Goal: Navigation & Orientation: Find specific page/section

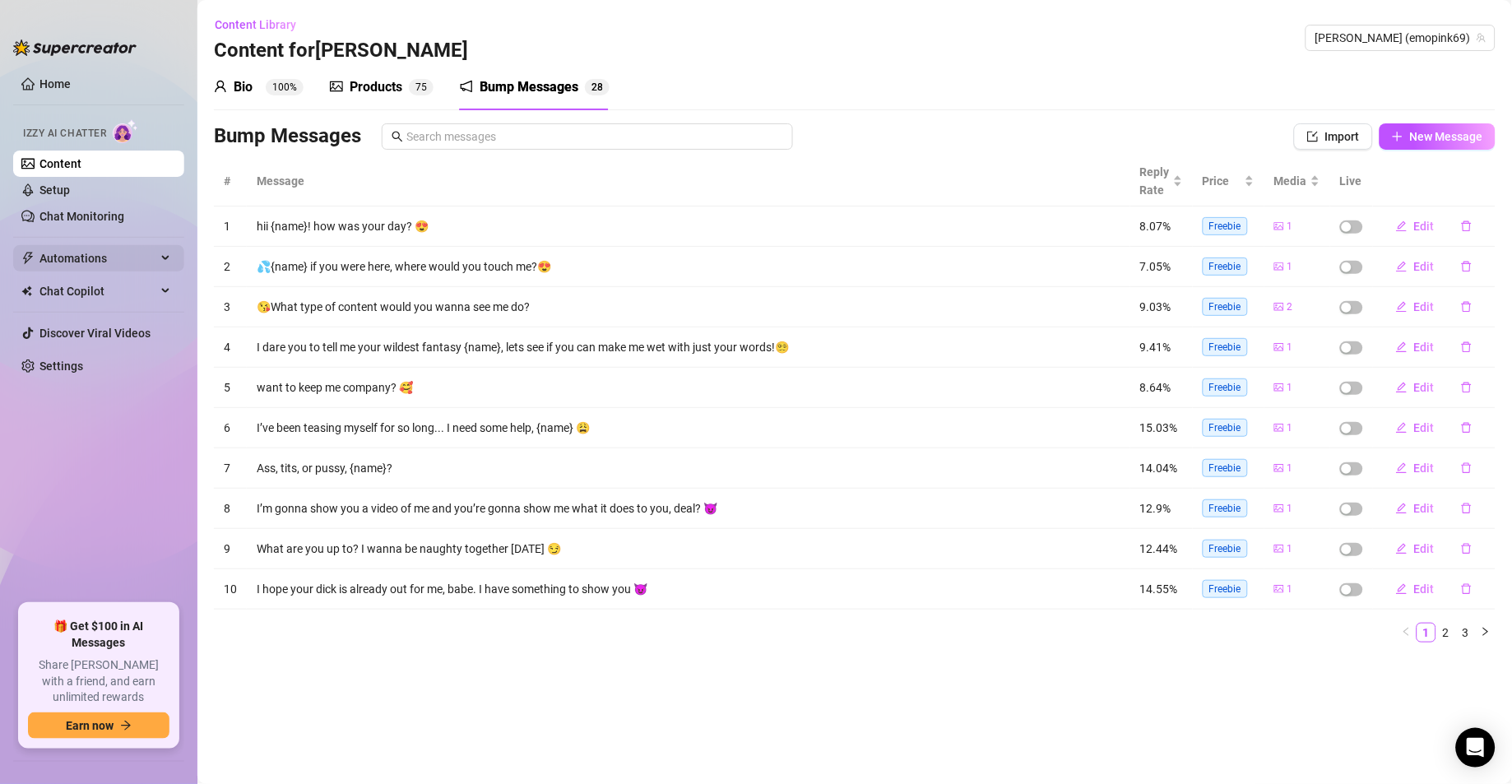
click at [128, 265] on span "Automations" at bounding box center [97, 259] width 117 height 27
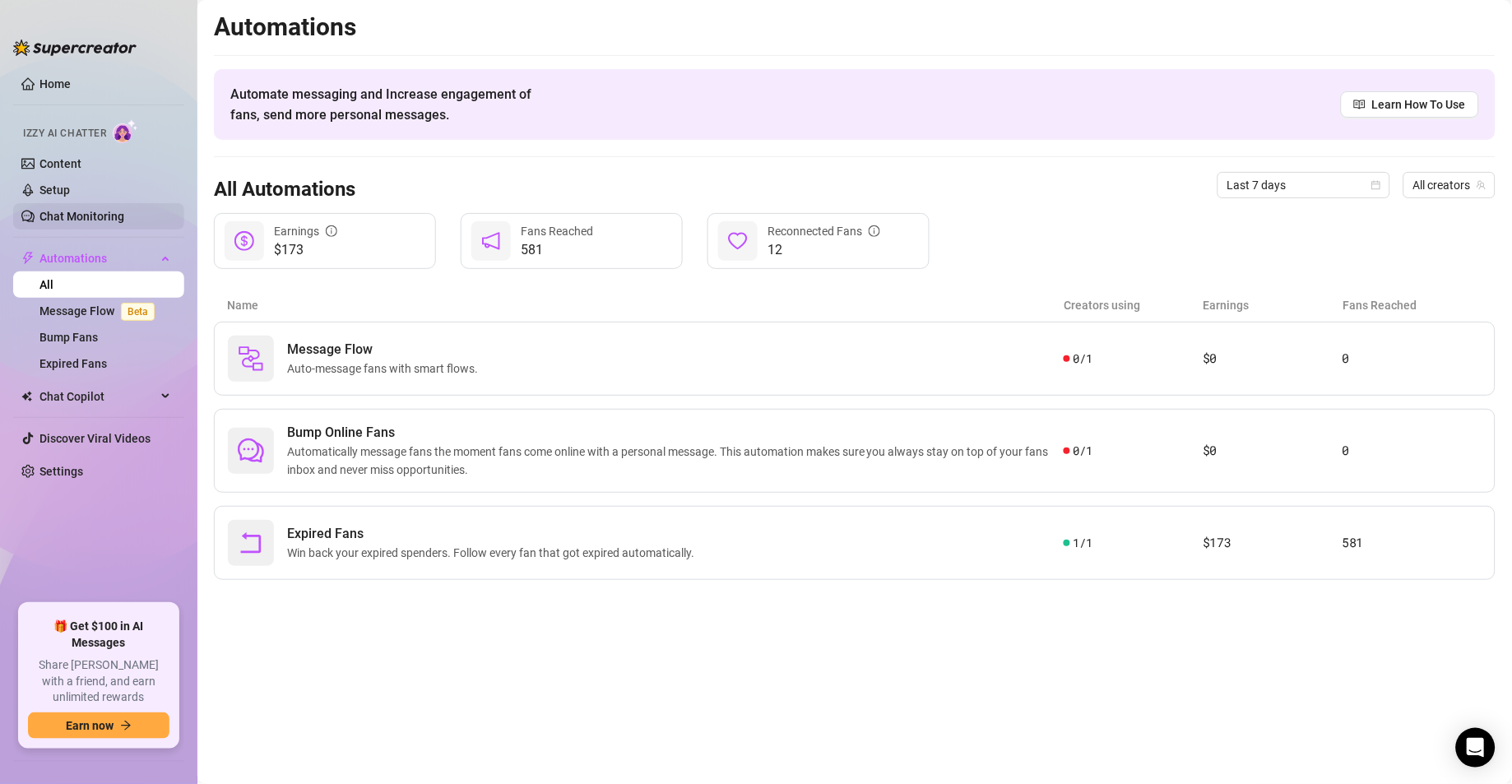
click at [100, 210] on link "Chat Monitoring" at bounding box center [81, 217] width 85 height 13
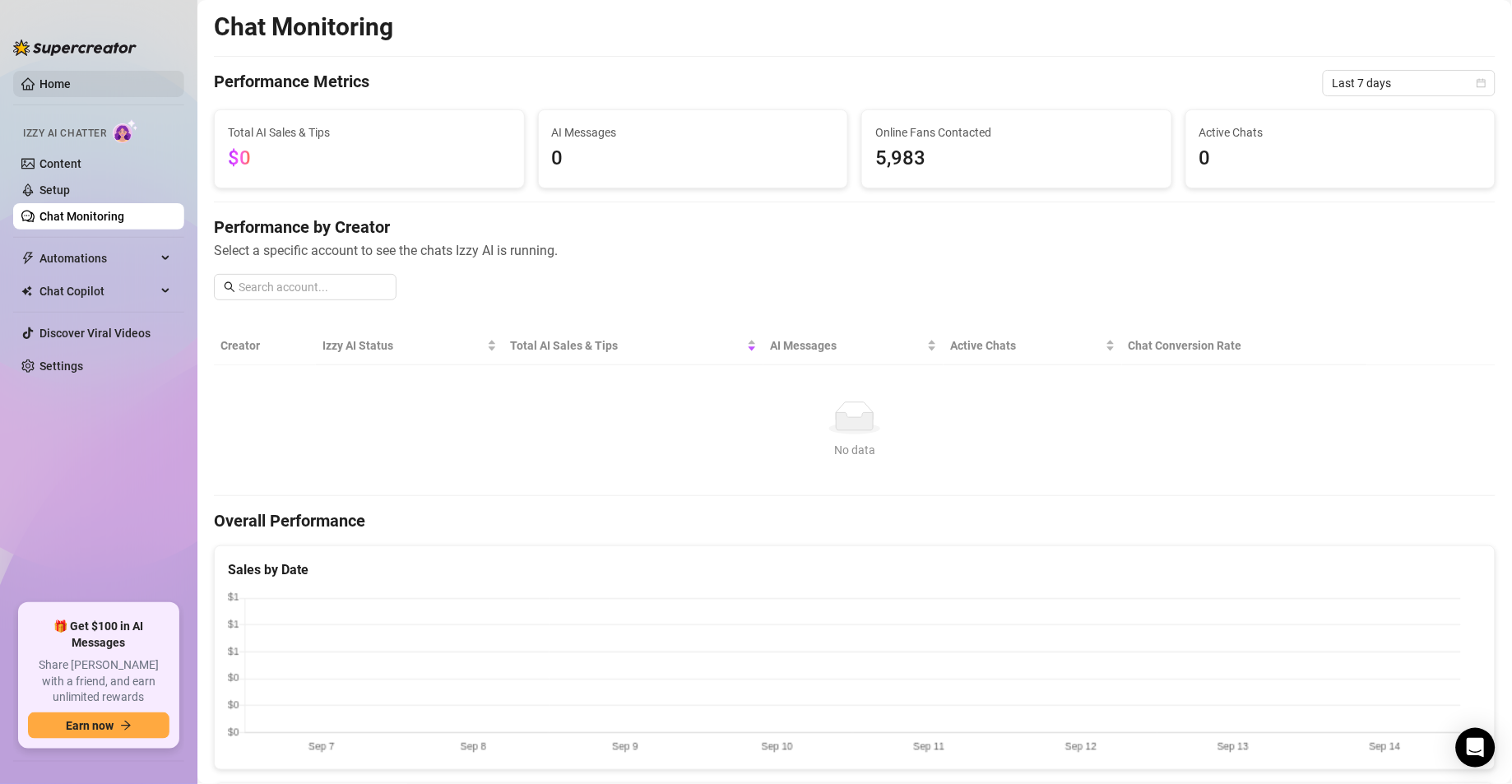
click at [71, 79] on link "Home" at bounding box center [54, 84] width 32 height 13
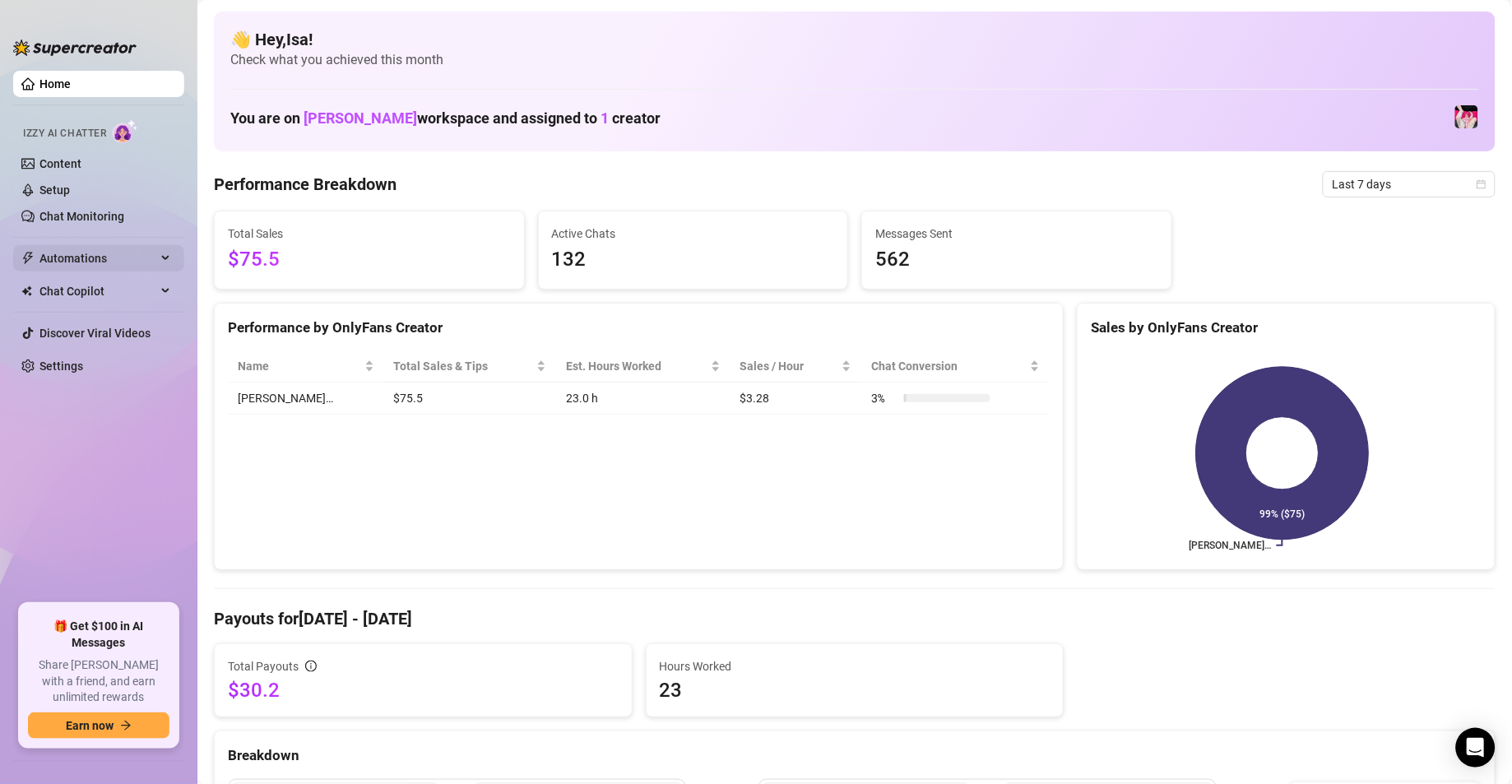
click at [98, 248] on span "Automations" at bounding box center [97, 259] width 117 height 27
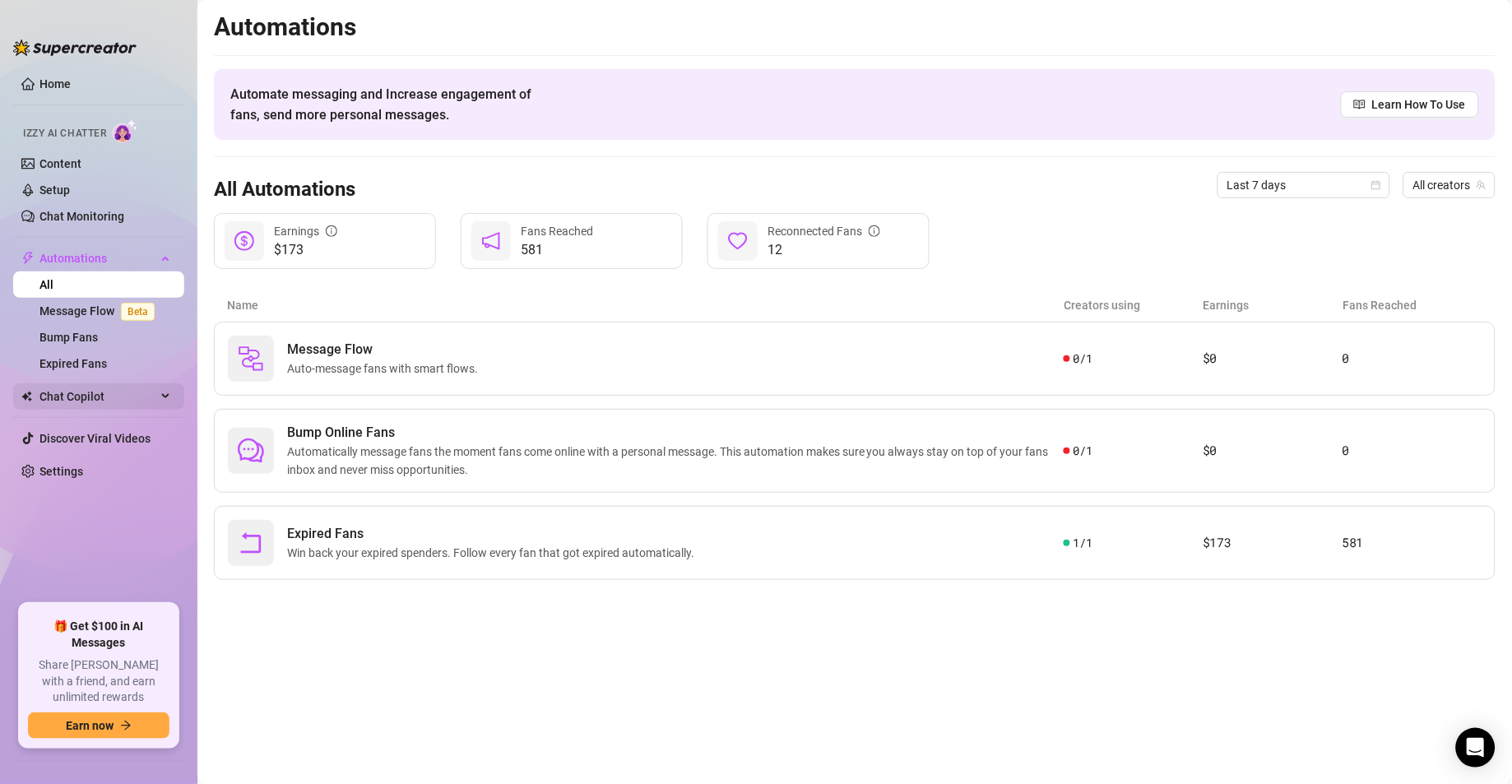
click at [92, 389] on span "Chat Copilot" at bounding box center [97, 396] width 117 height 27
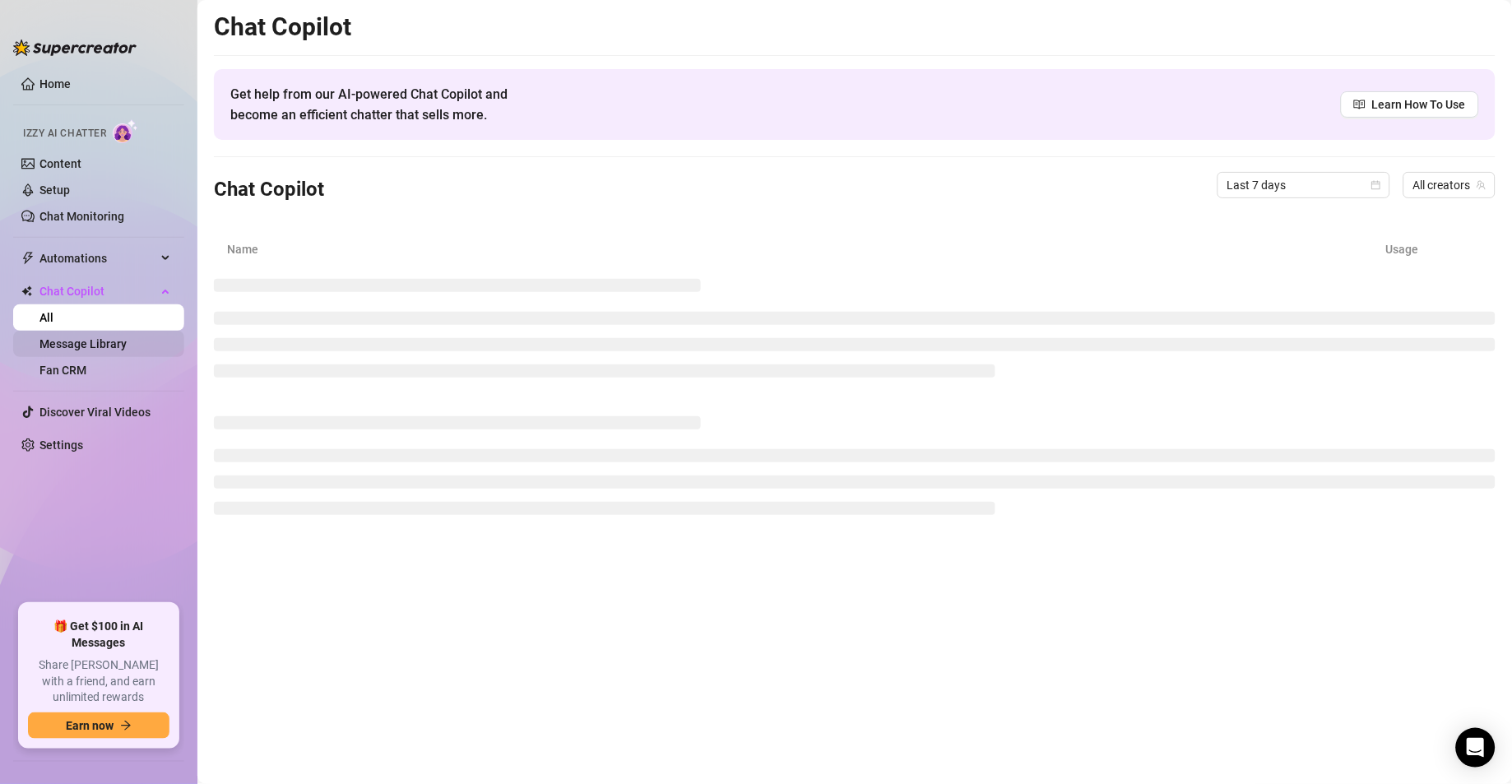
click at [105, 350] on link "Message Library" at bounding box center [82, 344] width 87 height 13
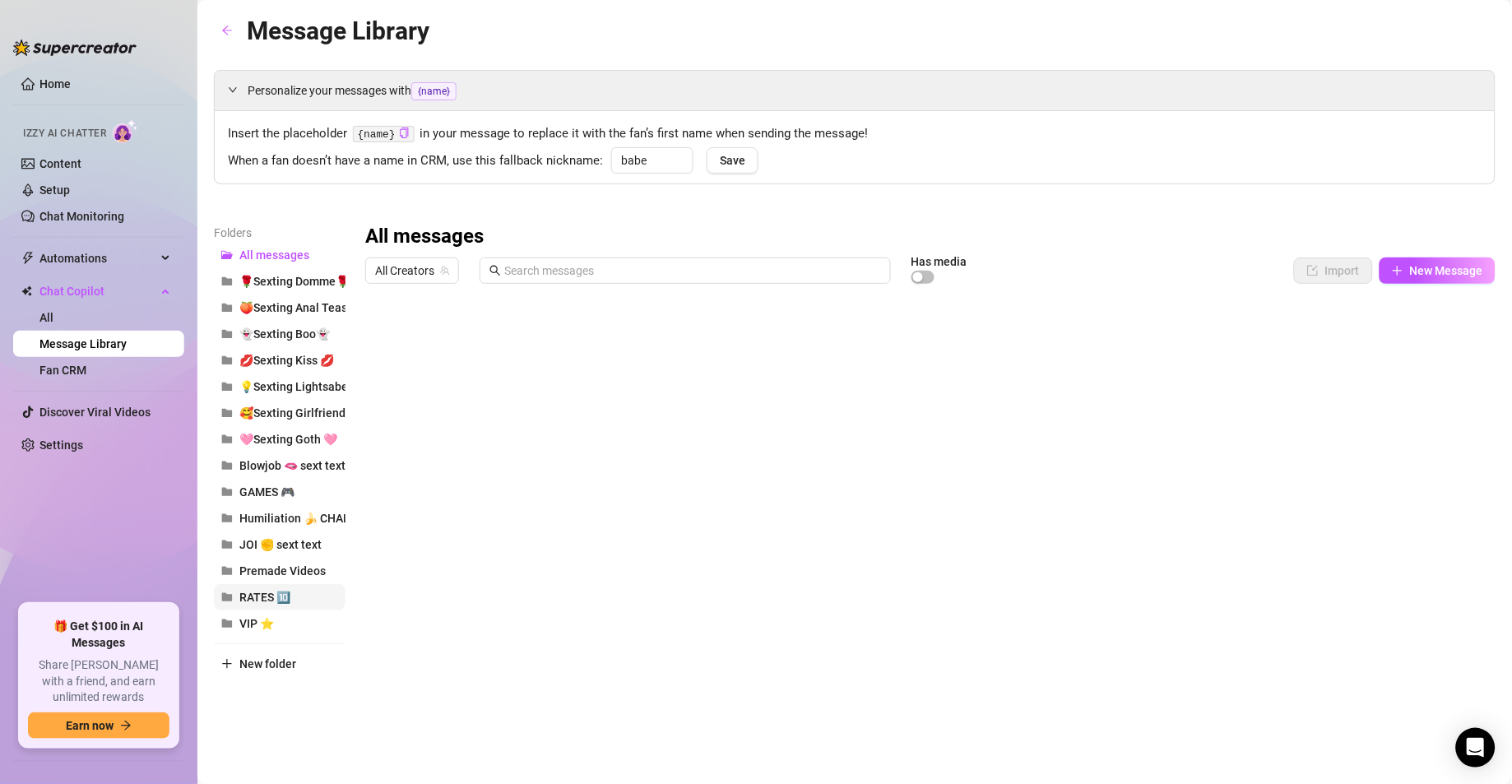
click at [288, 604] on span "RATES 🔟" at bounding box center [265, 598] width 51 height 13
